Goal: Task Accomplishment & Management: Use online tool/utility

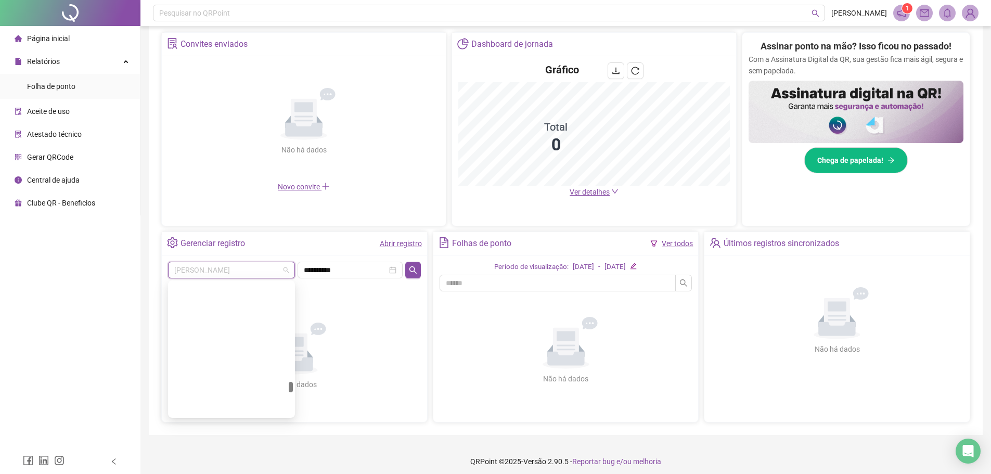
scroll to position [7225, 0]
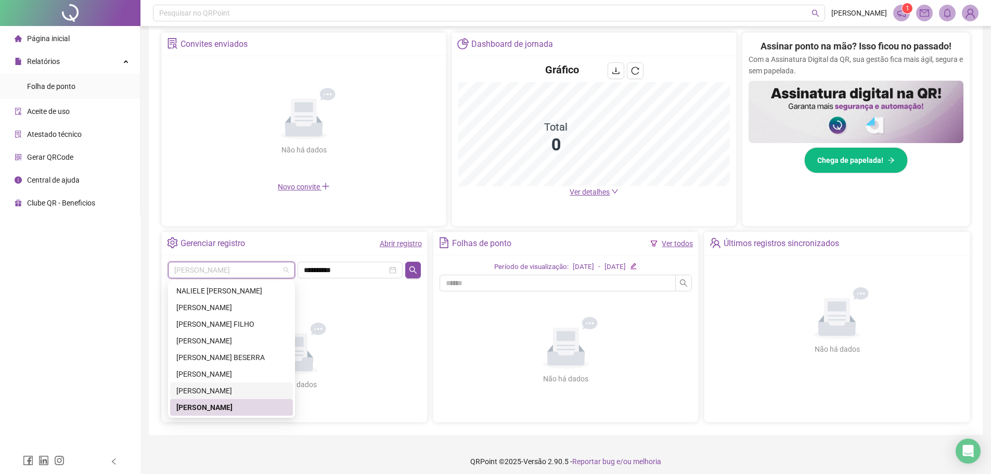
click at [223, 388] on div "[PERSON_NAME]" at bounding box center [231, 390] width 110 height 11
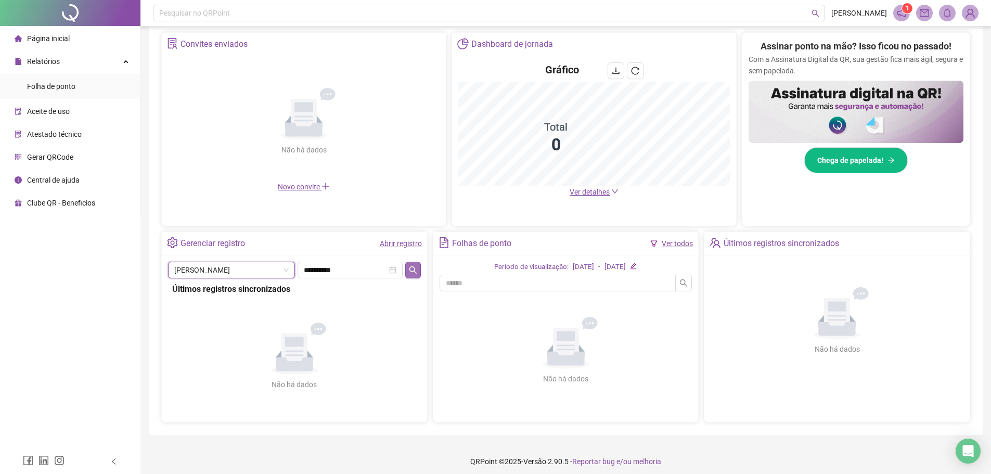
click at [414, 275] on button "button" at bounding box center [412, 270] width 15 height 17
click at [415, 267] on icon "search" at bounding box center [413, 270] width 8 height 8
click at [354, 268] on input "**********" at bounding box center [345, 269] width 83 height 11
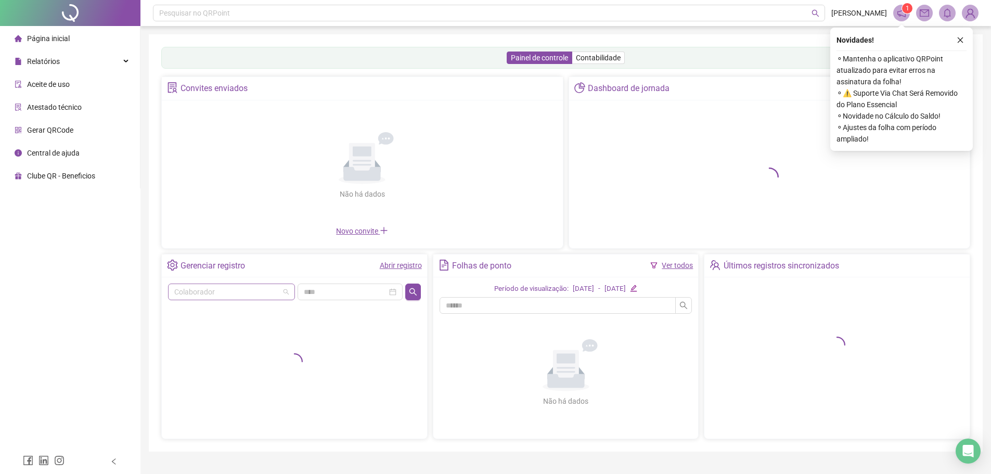
click at [254, 300] on div "Colaborador" at bounding box center [231, 292] width 127 height 17
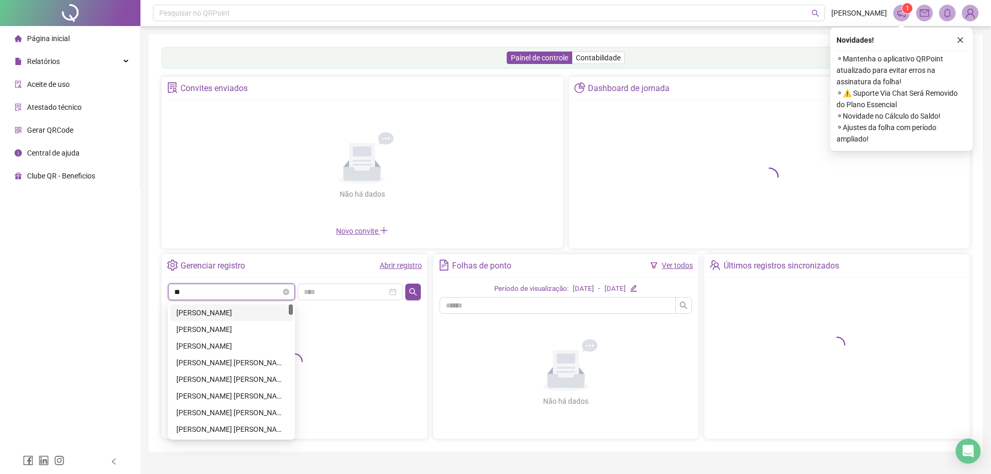
type input "***"
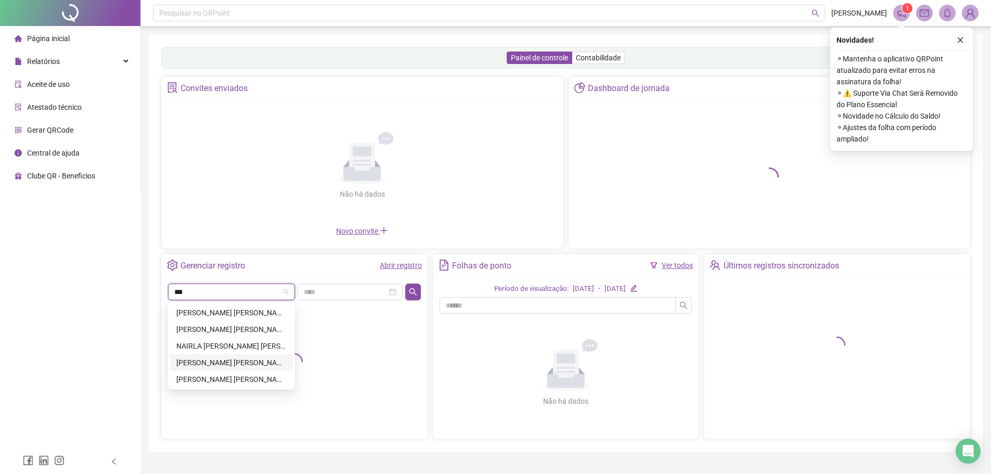
click at [252, 366] on div "[PERSON_NAME]" at bounding box center [231, 362] width 110 height 11
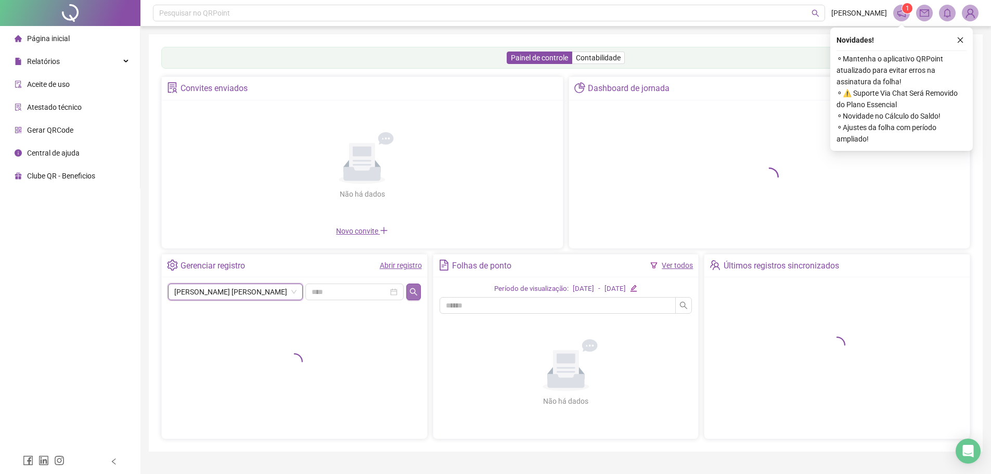
click at [413, 292] on icon "search" at bounding box center [413, 292] width 8 height 8
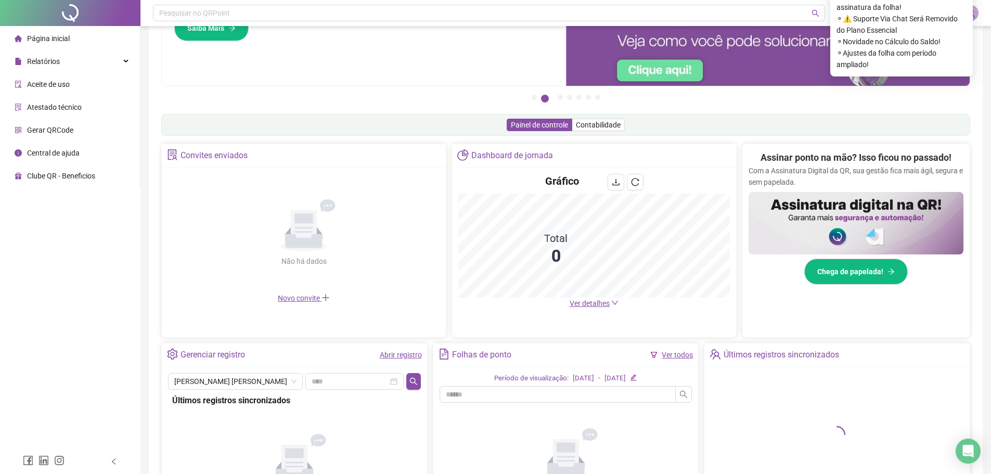
scroll to position [203, 0]
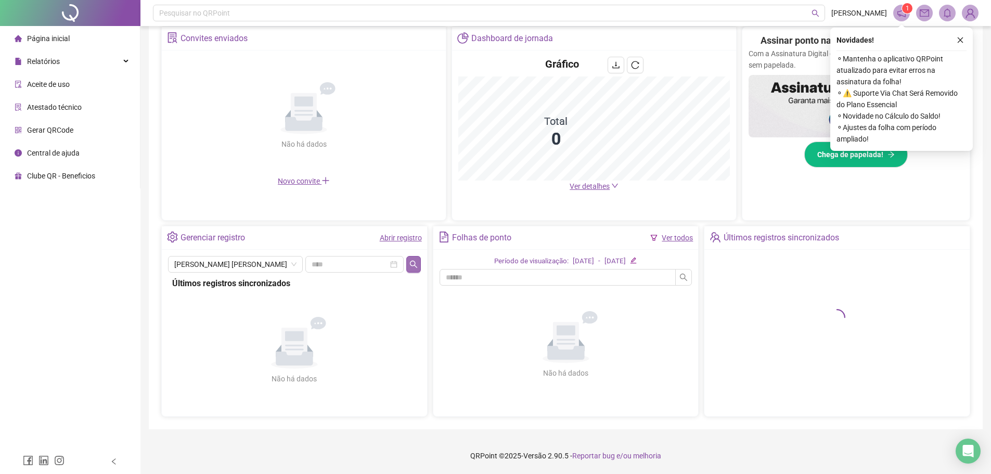
click at [419, 260] on button "button" at bounding box center [413, 264] width 14 height 17
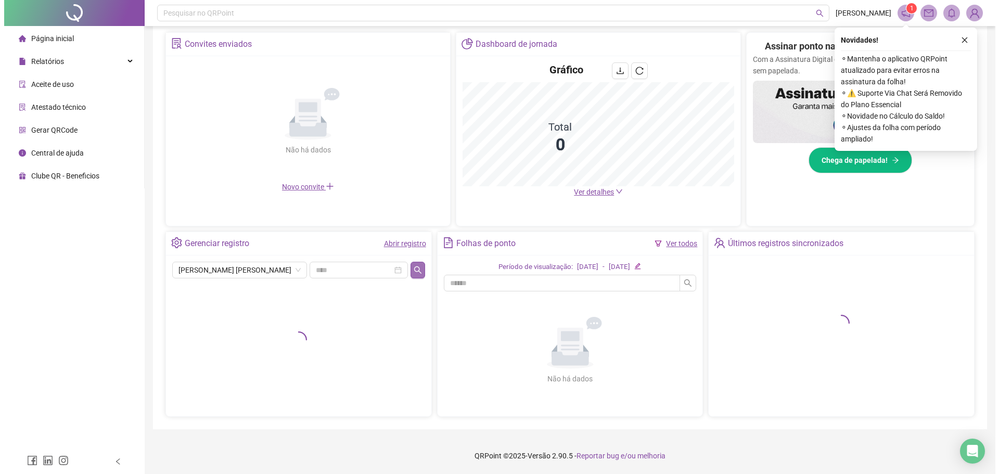
scroll to position [198, 0]
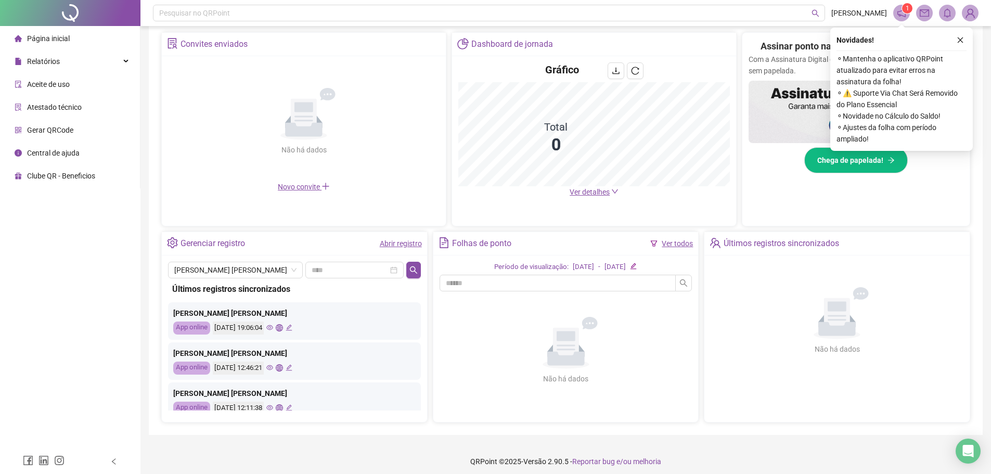
click at [273, 324] on icon "eye" at bounding box center [269, 327] width 7 height 7
